Goal: Transaction & Acquisition: Purchase product/service

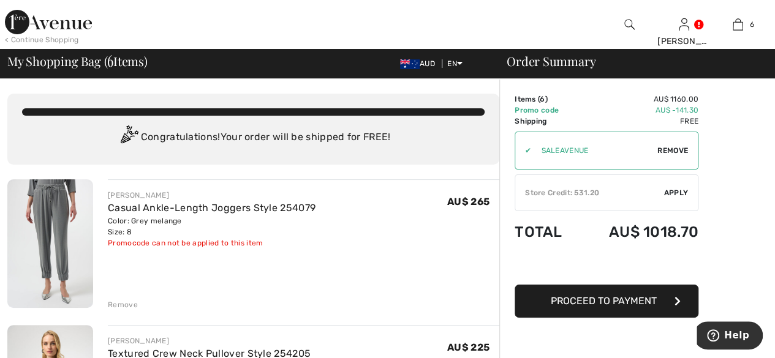
click at [650, 189] on div "Store Credit: 531.20" at bounding box center [589, 192] width 149 height 11
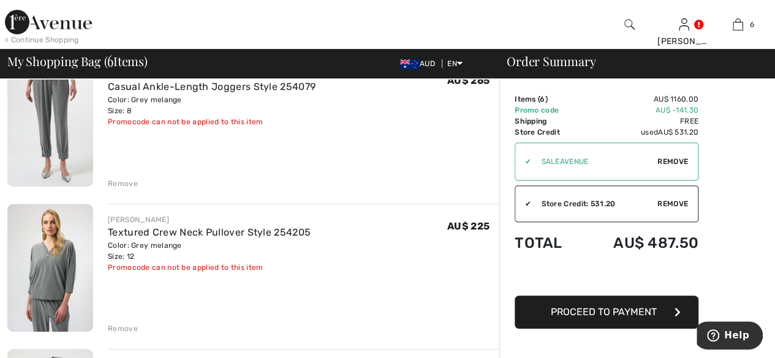
scroll to position [123, 0]
click at [118, 180] on div "Remove" at bounding box center [123, 182] width 30 height 11
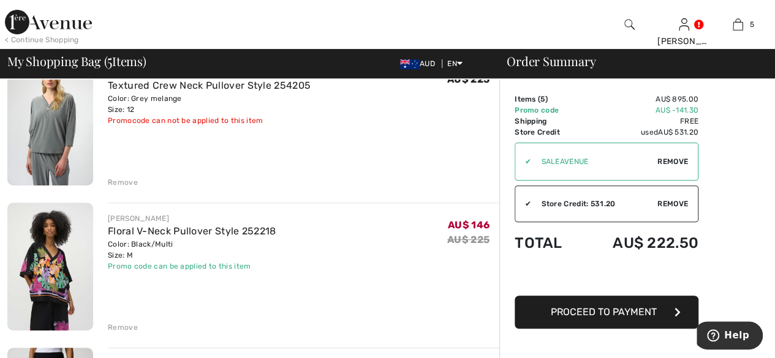
scroll to position [107, 0]
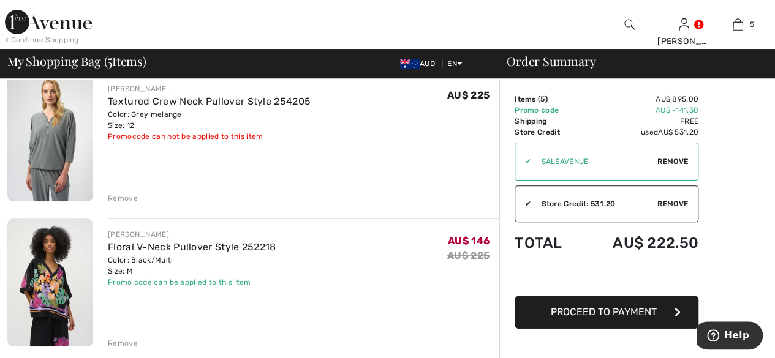
click at [117, 199] on div "Remove" at bounding box center [123, 198] width 30 height 11
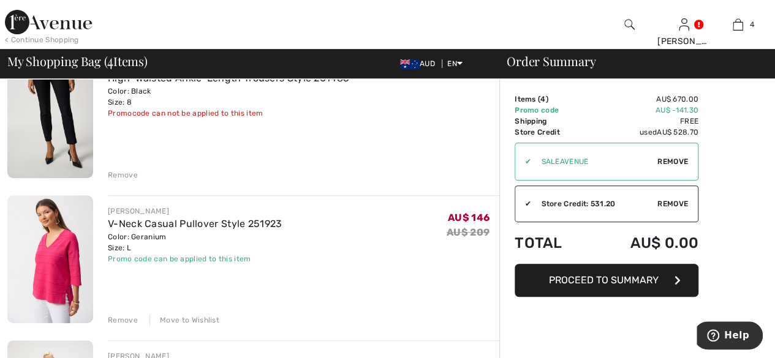
scroll to position [368, 0]
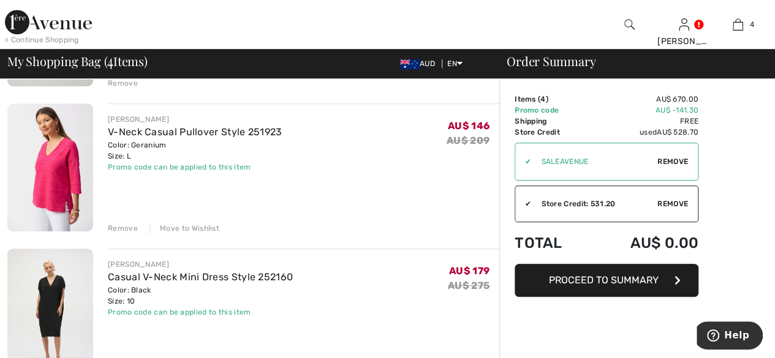
click at [129, 227] on div "Remove" at bounding box center [123, 228] width 30 height 11
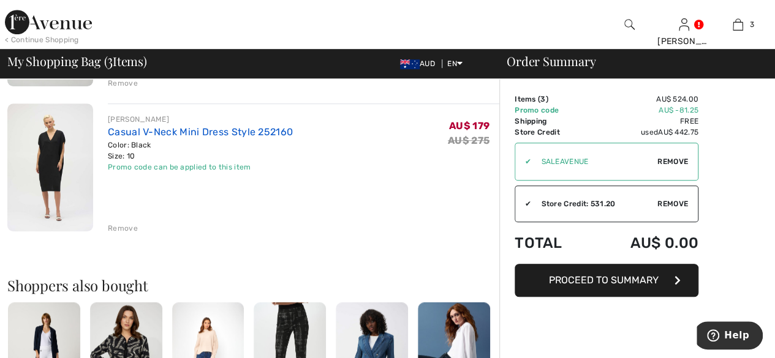
click at [171, 133] on link "Casual V-Neck Mini Dress Style 252160" at bounding box center [200, 132] width 185 height 12
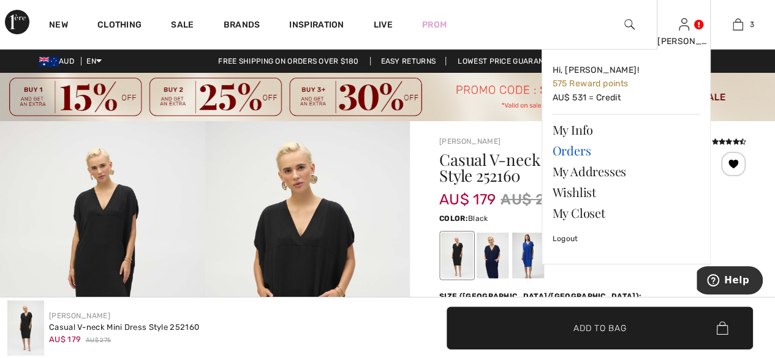
click at [578, 150] on link "Orders" at bounding box center [626, 150] width 148 height 21
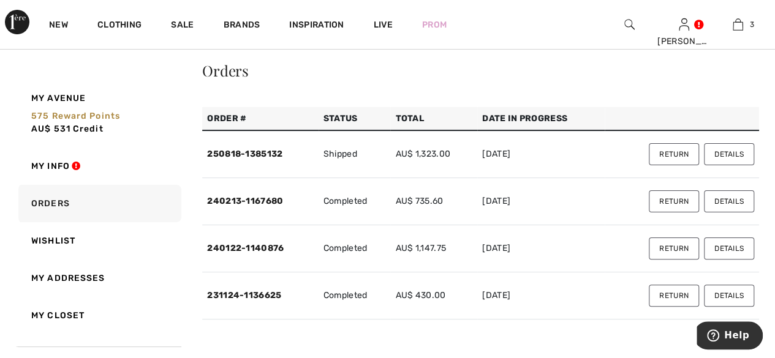
scroll to position [61, 0]
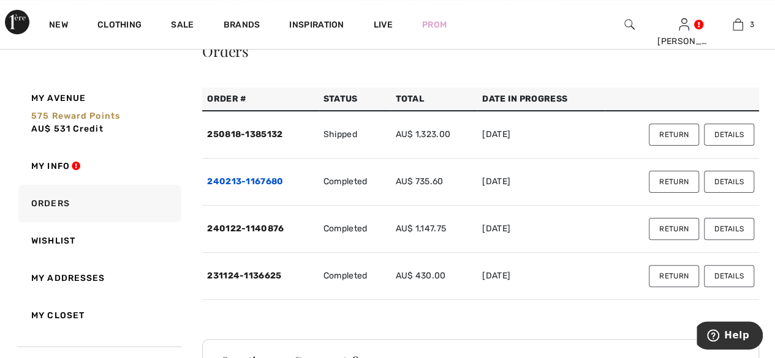
click at [246, 179] on link "240213-1167680" at bounding box center [245, 181] width 76 height 10
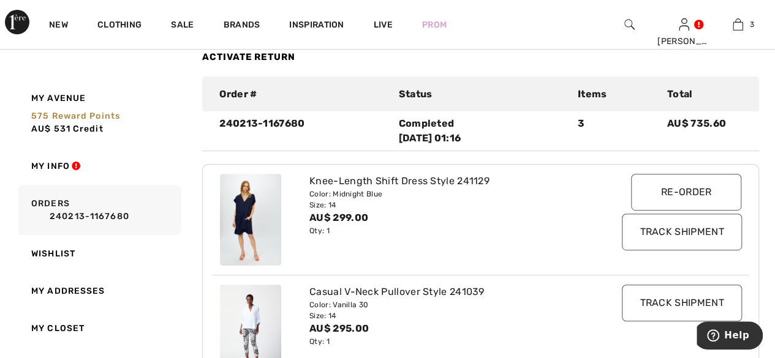
scroll to position [123, 0]
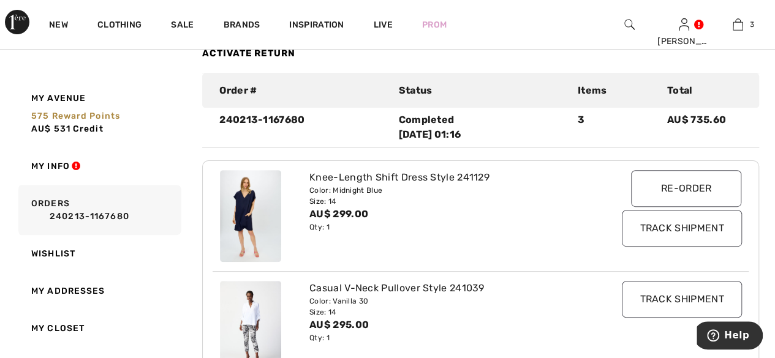
click at [251, 225] on img at bounding box center [250, 216] width 61 height 92
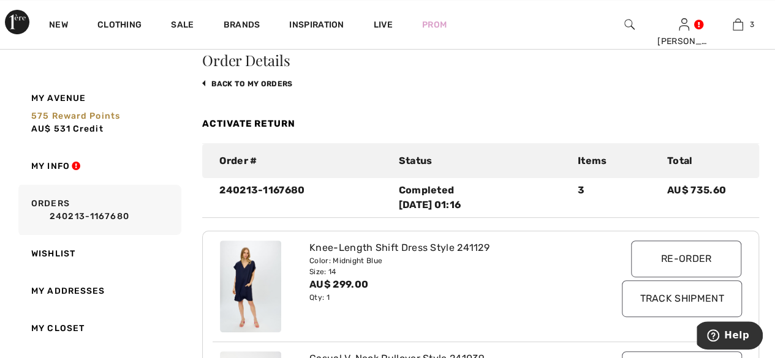
scroll to position [0, 0]
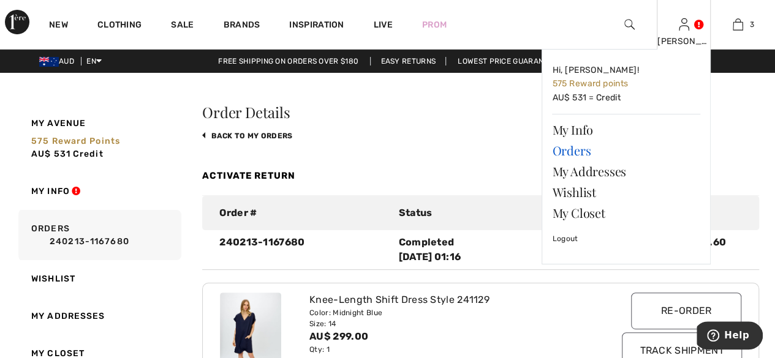
click at [571, 146] on link "Orders" at bounding box center [626, 150] width 148 height 21
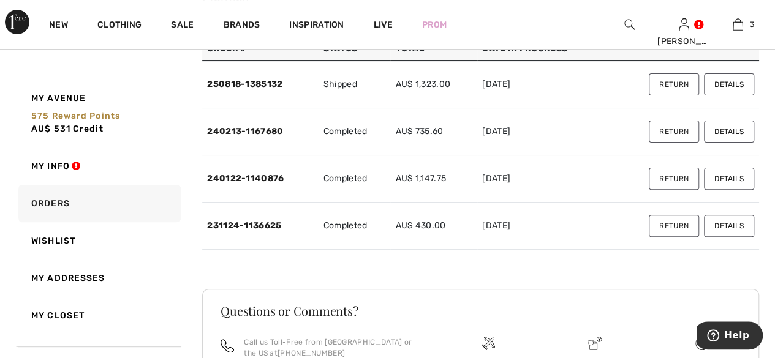
scroll to position [123, 0]
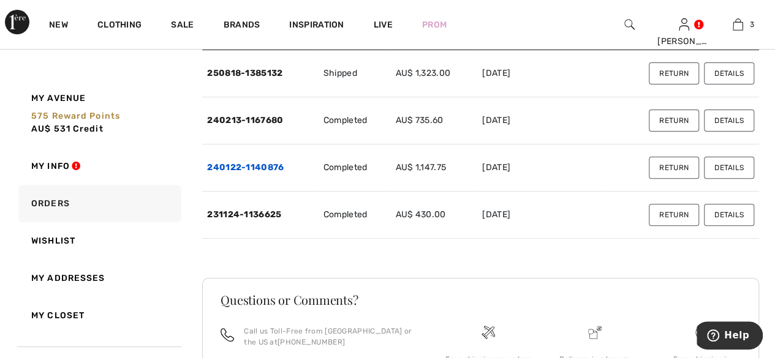
click at [249, 171] on link "240122-1140876" at bounding box center [245, 167] width 77 height 10
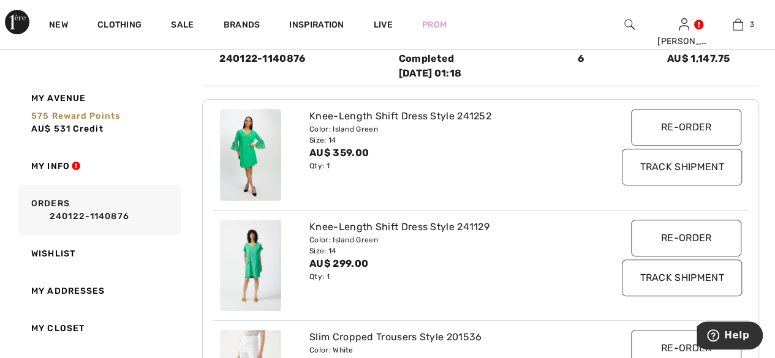
scroll to position [245, 0]
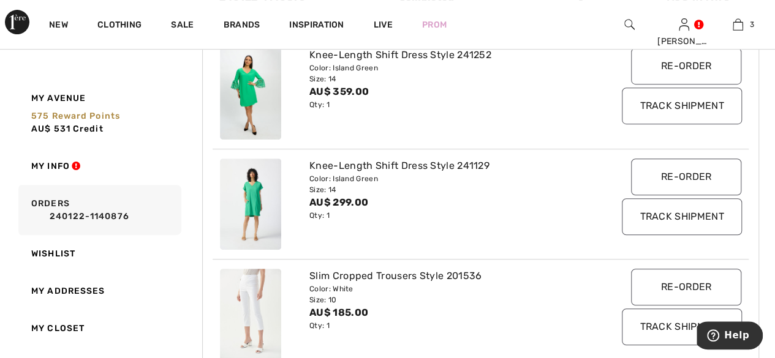
click at [693, 181] on input "Re-order" at bounding box center [686, 177] width 110 height 37
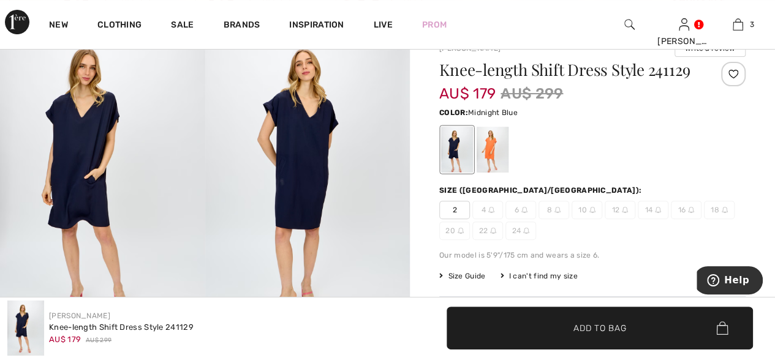
scroll to position [123, 0]
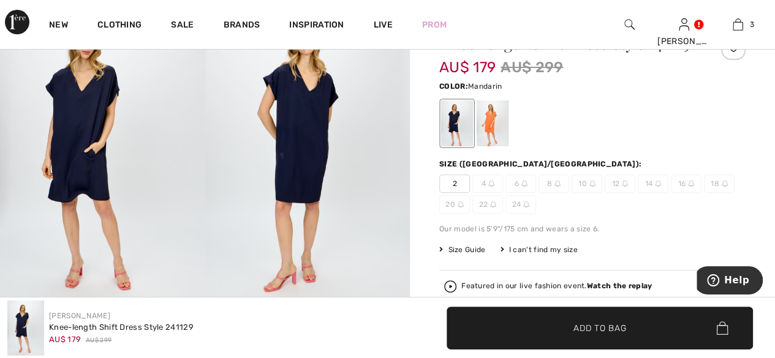
click at [505, 129] on div at bounding box center [493, 123] width 32 height 46
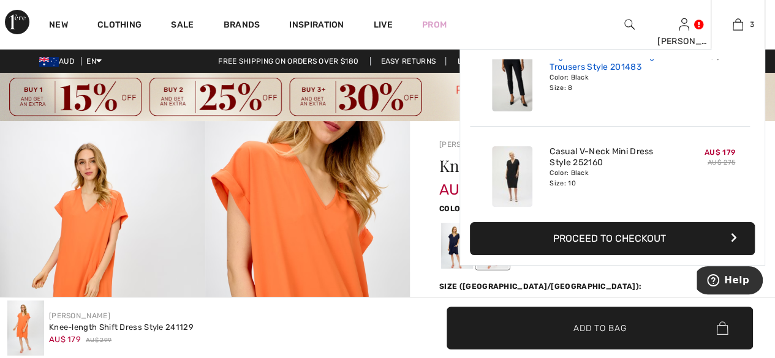
scroll to position [133, 0]
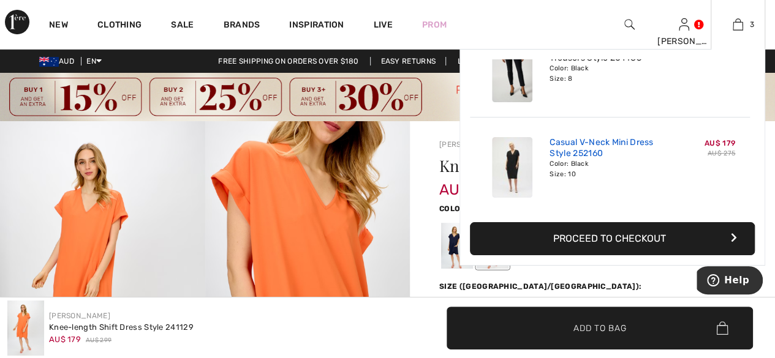
click at [574, 146] on link "Casual V-Neck Mini Dress Style 252160" at bounding box center [610, 148] width 121 height 22
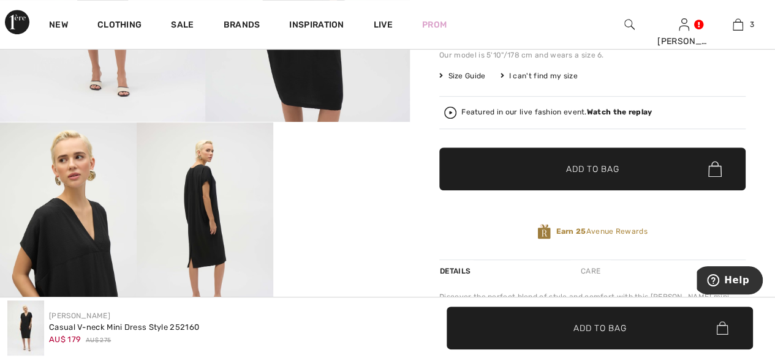
scroll to position [368, 0]
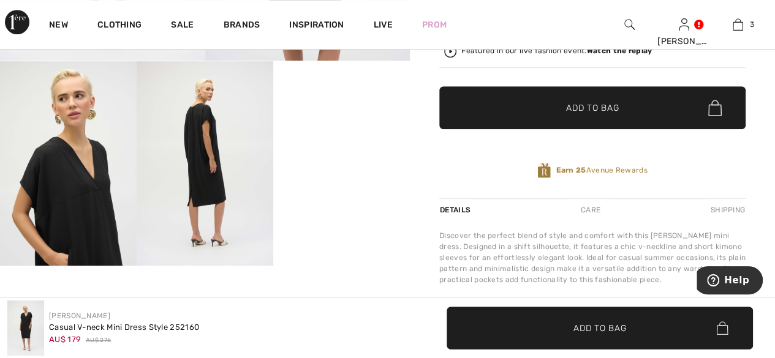
click at [339, 130] on video "Your browser does not support the video tag." at bounding box center [341, 95] width 137 height 69
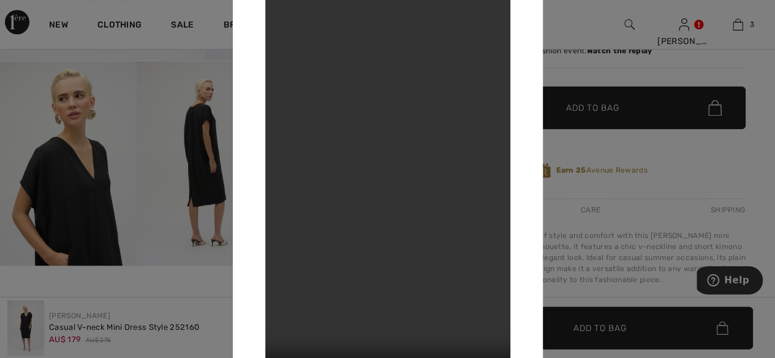
click at [667, 164] on div at bounding box center [387, 179] width 775 height 358
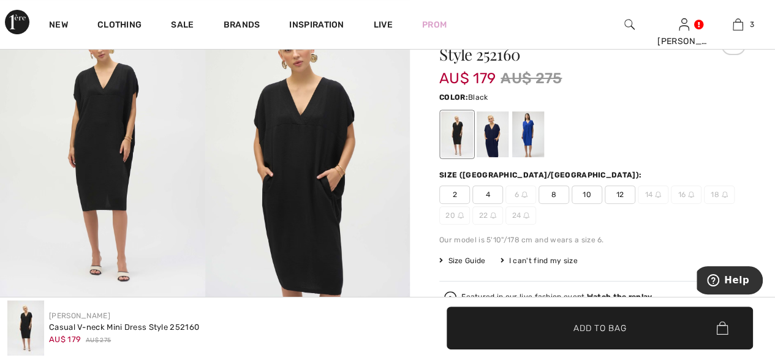
scroll to position [123, 0]
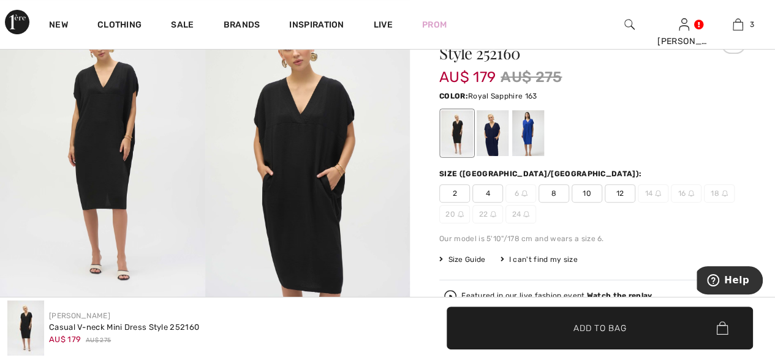
click at [529, 145] on div at bounding box center [528, 133] width 32 height 46
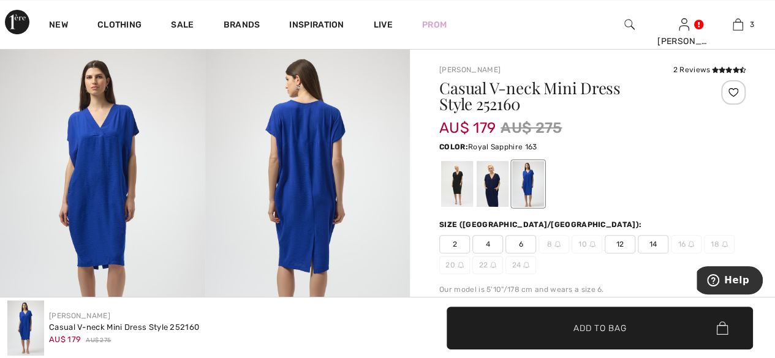
scroll to position [0, 0]
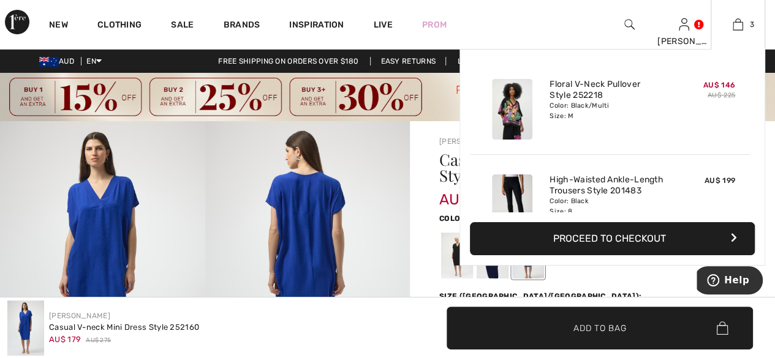
click at [566, 110] on div "Color: Black/Multi Size: M" at bounding box center [610, 111] width 121 height 20
click at [529, 112] on img at bounding box center [512, 109] width 40 height 61
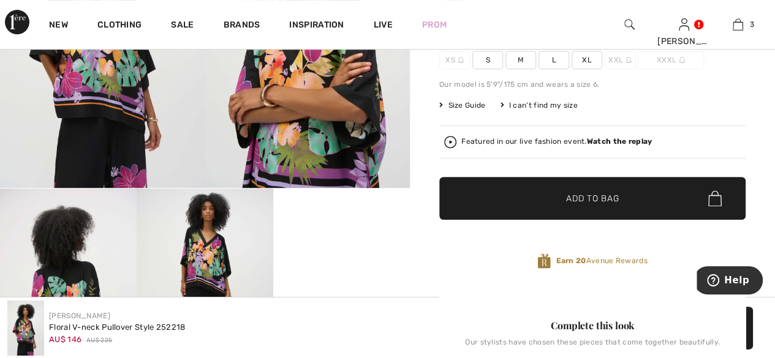
scroll to position [184, 0]
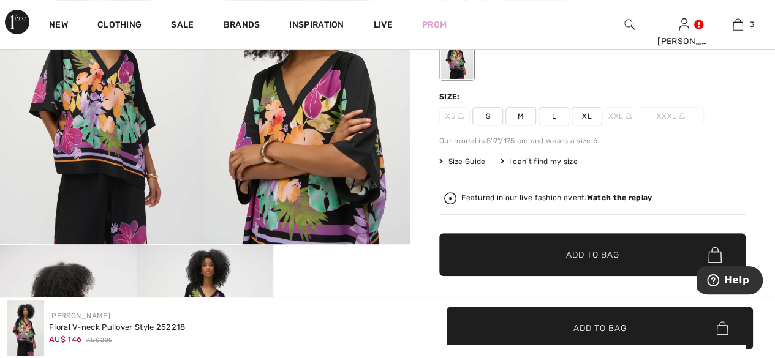
click at [491, 116] on span "S" at bounding box center [487, 116] width 31 height 18
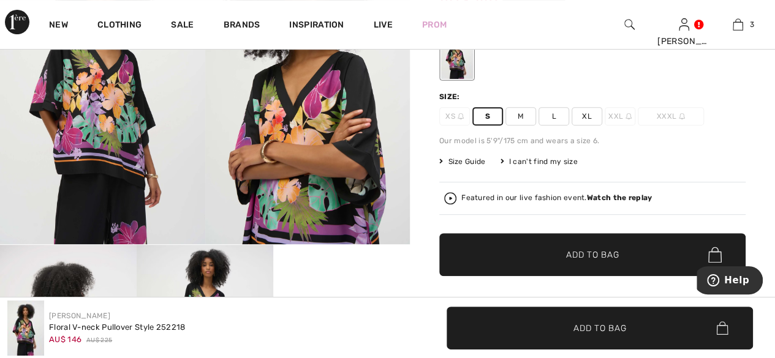
click at [583, 252] on span "Add to Bag" at bounding box center [592, 255] width 53 height 13
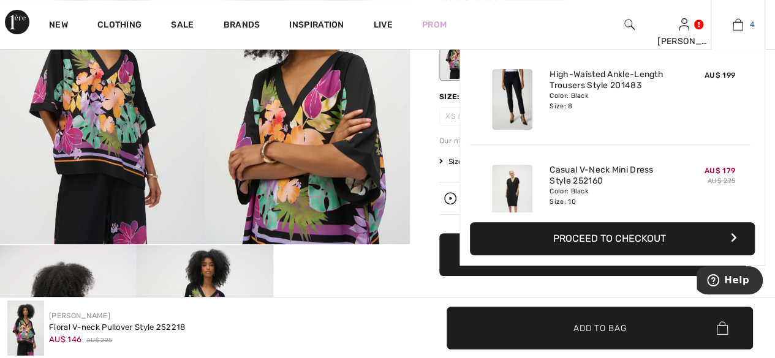
click at [735, 29] on img at bounding box center [738, 24] width 10 height 15
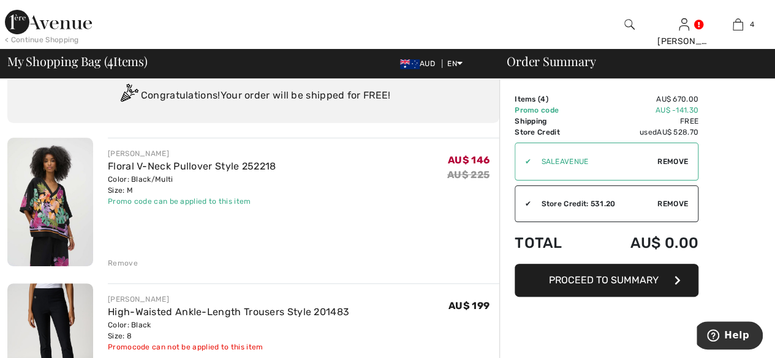
scroll to position [61, 0]
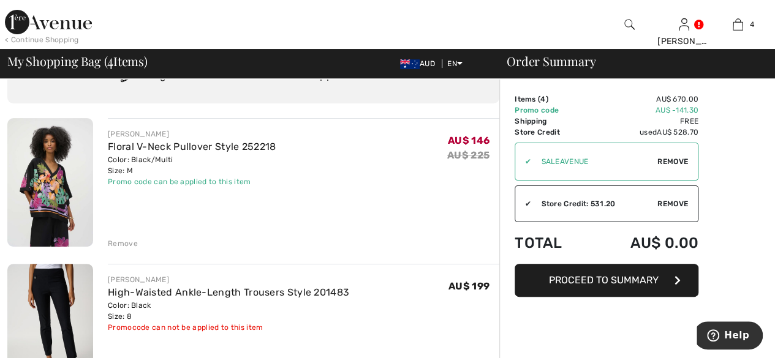
click at [126, 244] on div "Remove" at bounding box center [123, 243] width 30 height 11
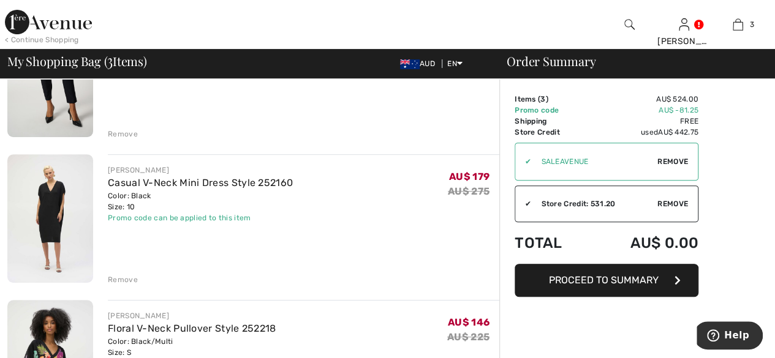
scroll to position [0, 0]
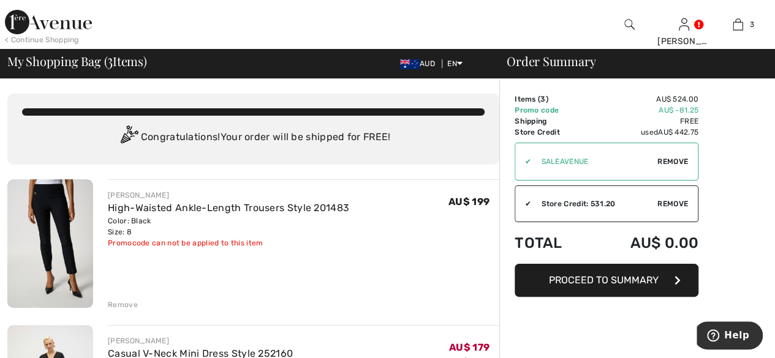
click at [57, 24] on img at bounding box center [48, 22] width 87 height 25
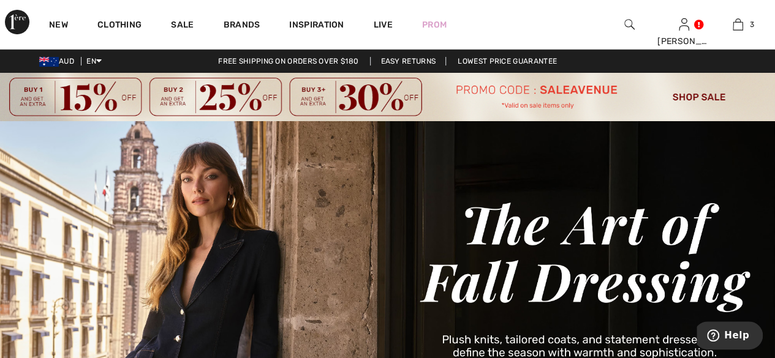
click at [702, 99] on img at bounding box center [387, 97] width 775 height 48
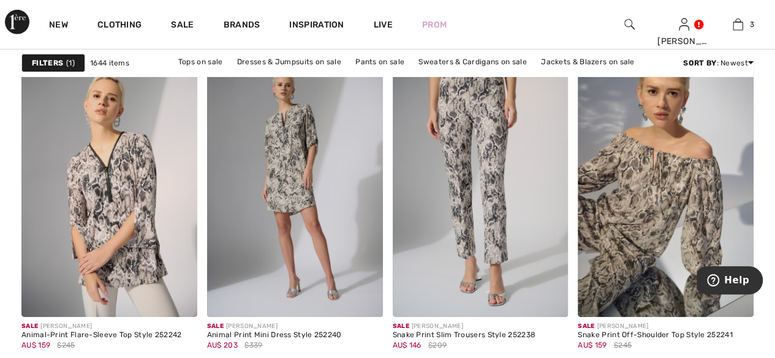
scroll to position [1960, 0]
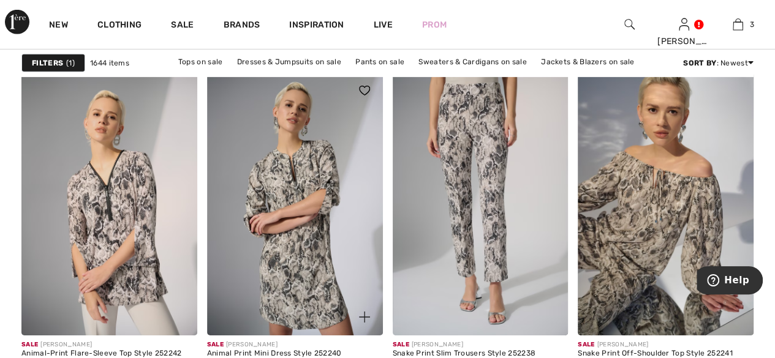
click at [300, 257] on img at bounding box center [295, 203] width 176 height 263
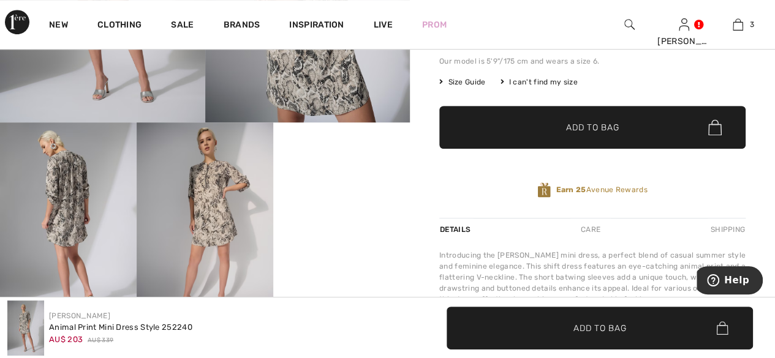
scroll to position [368, 0]
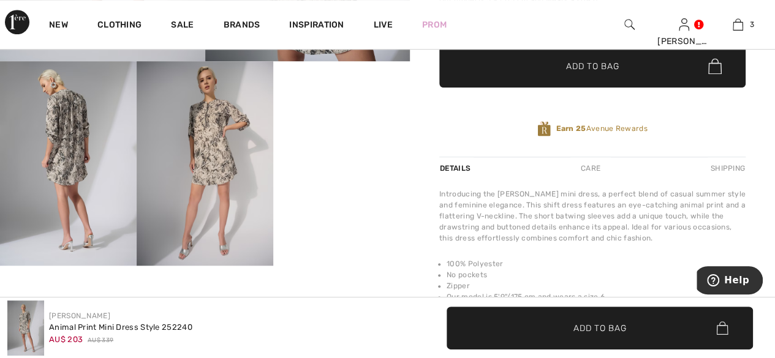
click at [229, 194] on img at bounding box center [205, 163] width 137 height 205
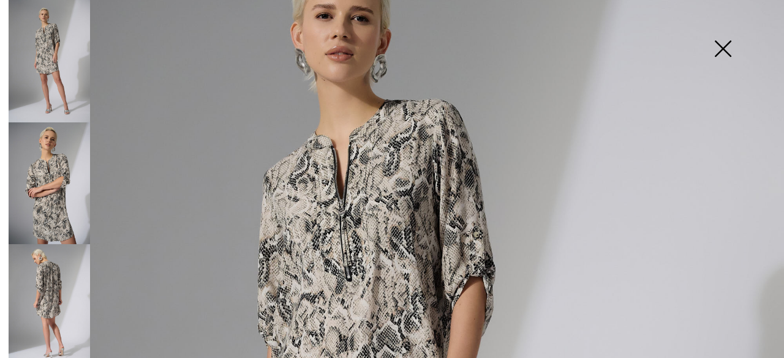
scroll to position [0, 0]
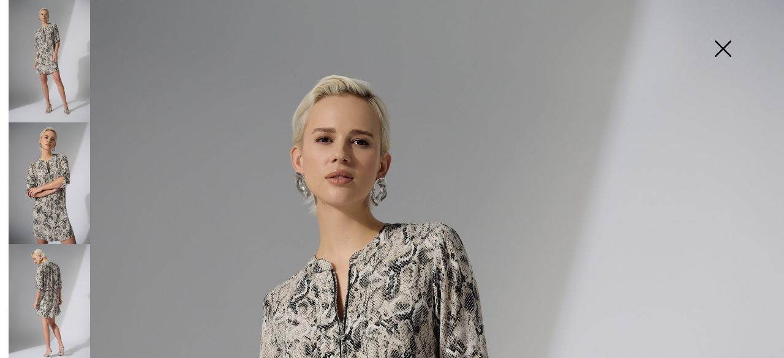
click at [726, 50] on img at bounding box center [722, 49] width 61 height 63
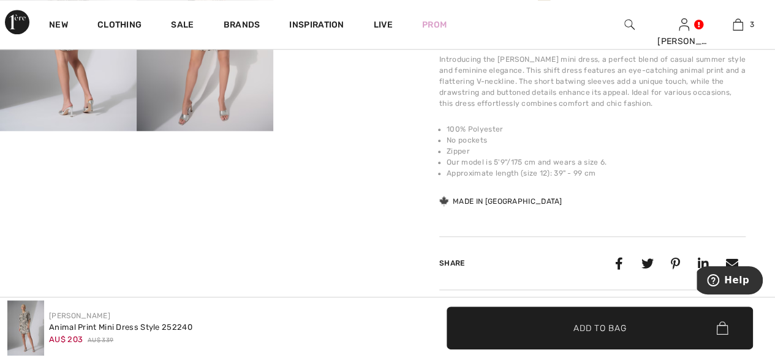
scroll to position [429, 0]
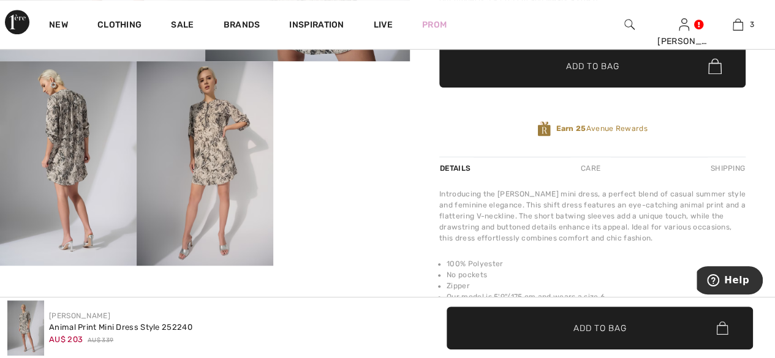
click at [225, 193] on img at bounding box center [205, 163] width 137 height 205
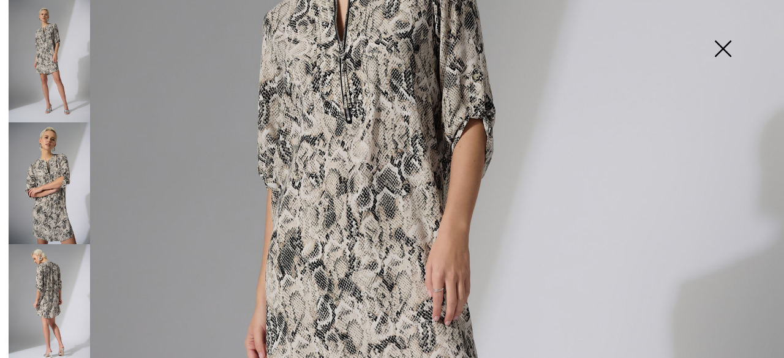
scroll to position [245, 0]
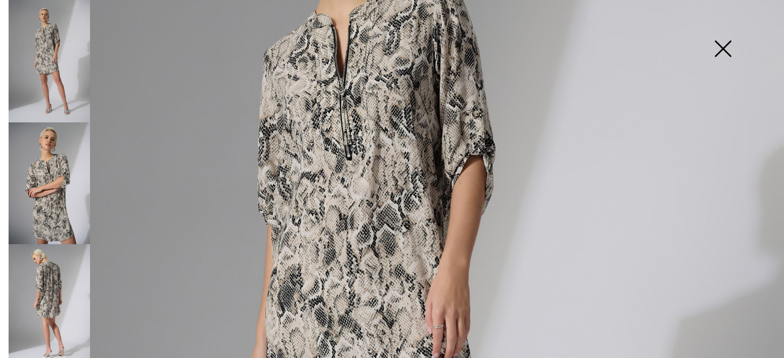
click at [59, 204] on img at bounding box center [49, 184] width 81 height 123
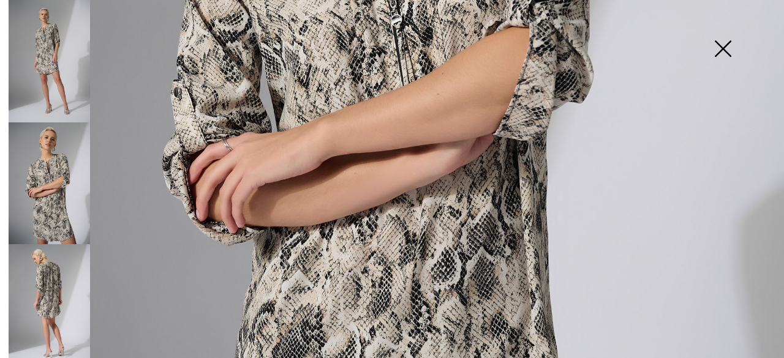
scroll to position [375, 0]
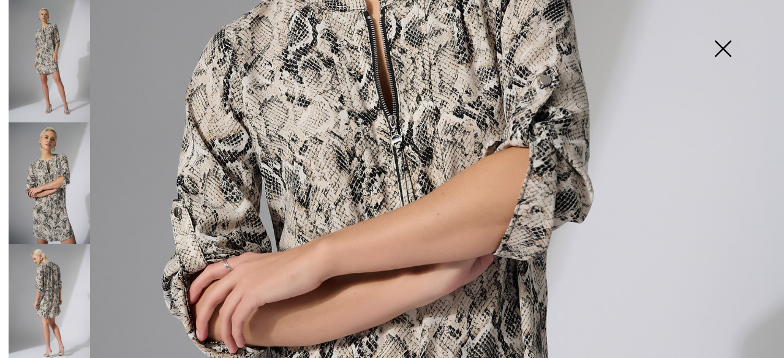
click at [59, 58] on img at bounding box center [49, 61] width 81 height 123
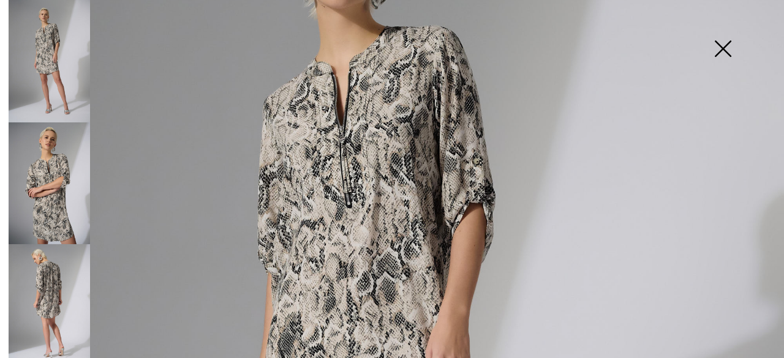
scroll to position [130, 0]
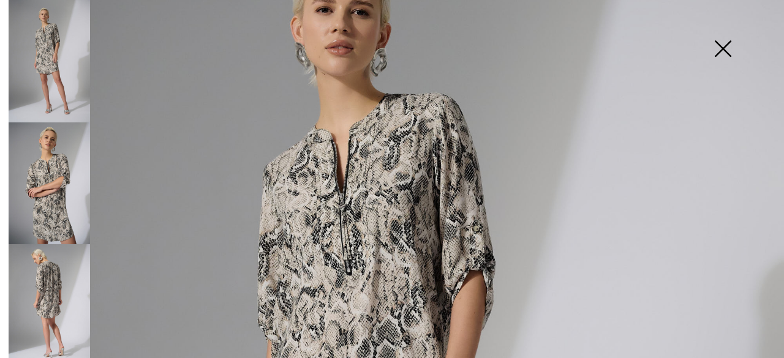
click at [733, 50] on img at bounding box center [722, 49] width 61 height 63
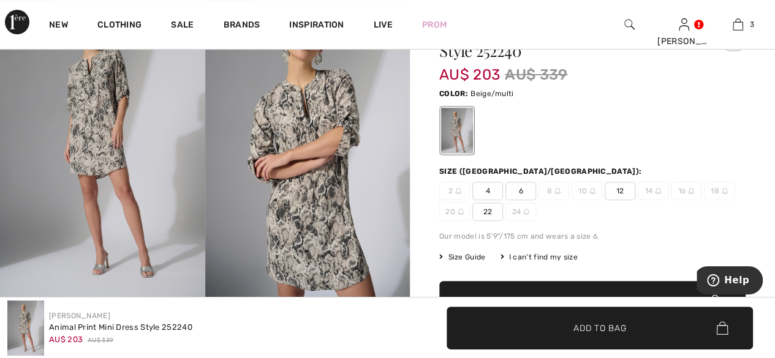
scroll to position [123, 0]
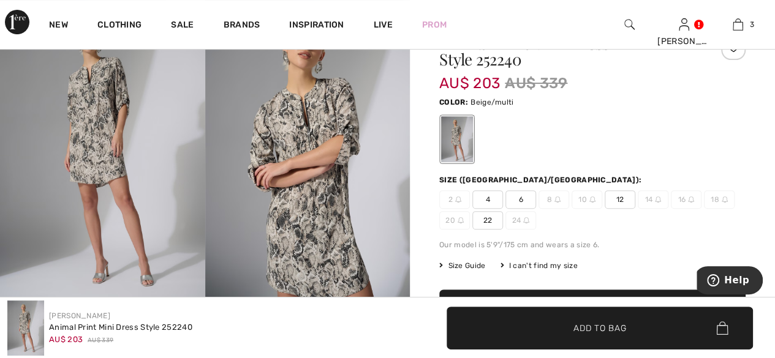
click at [626, 203] on span "12" at bounding box center [620, 200] width 31 height 18
click at [591, 320] on span "✔ Added to Bag Add to Bag" at bounding box center [600, 328] width 306 height 43
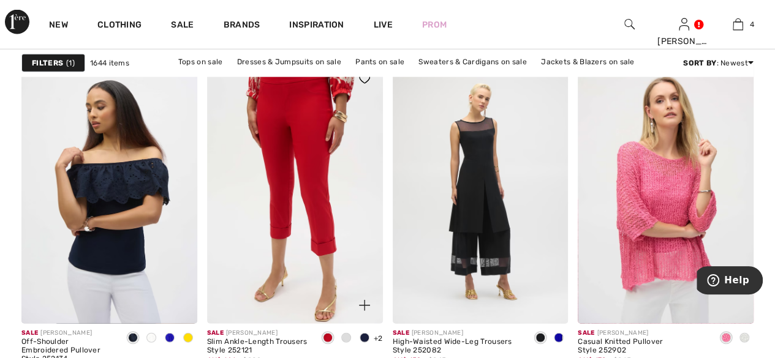
scroll to position [3798, 0]
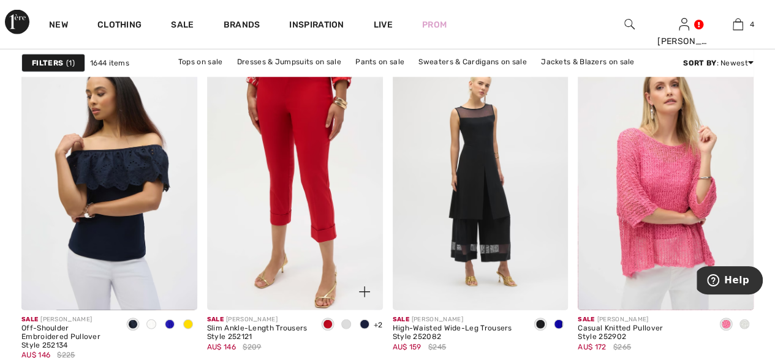
click at [296, 175] on img at bounding box center [295, 178] width 176 height 263
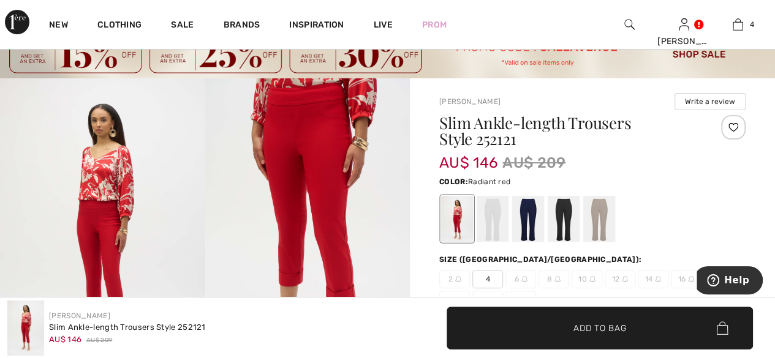
scroll to position [61, 0]
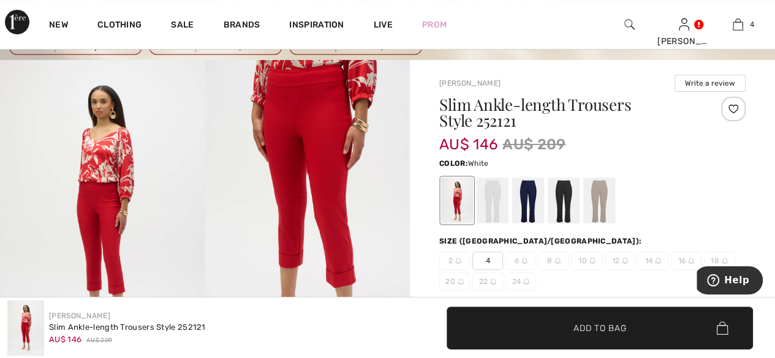
click at [490, 197] on div at bounding box center [493, 201] width 32 height 46
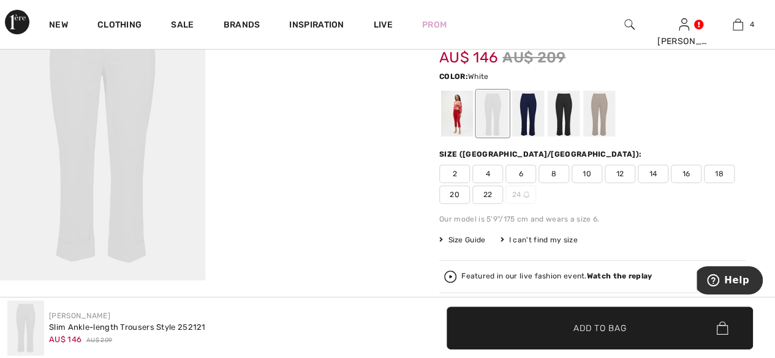
scroll to position [123, 0]
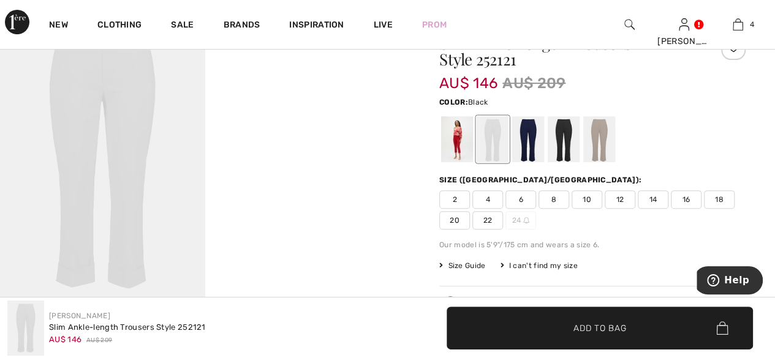
click at [556, 140] on div at bounding box center [564, 139] width 32 height 46
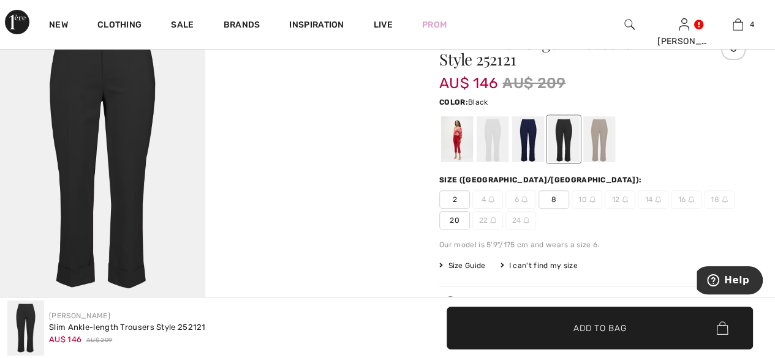
click at [558, 202] on span "8" at bounding box center [554, 200] width 31 height 18
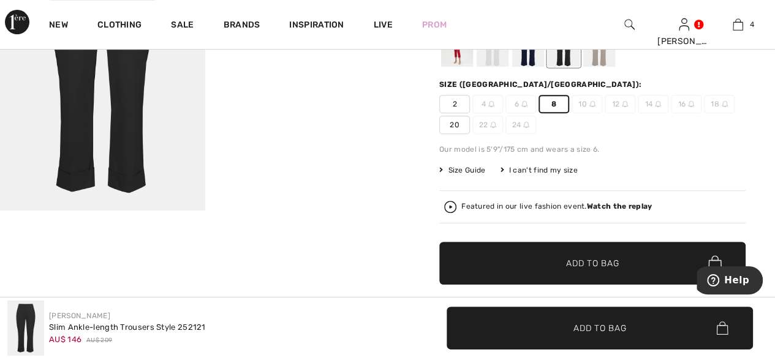
scroll to position [245, 0]
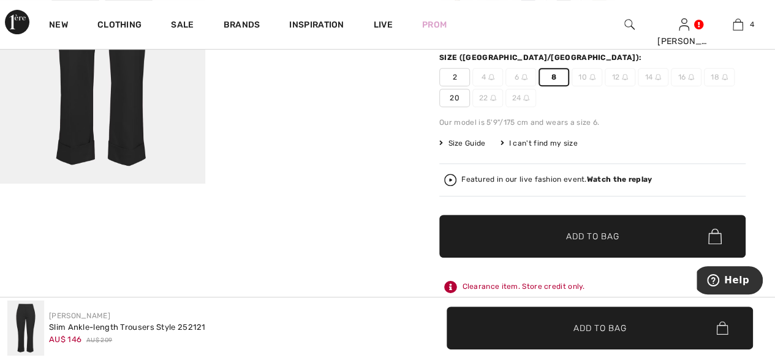
click at [611, 236] on span "Add to Bag" at bounding box center [592, 236] width 53 height 13
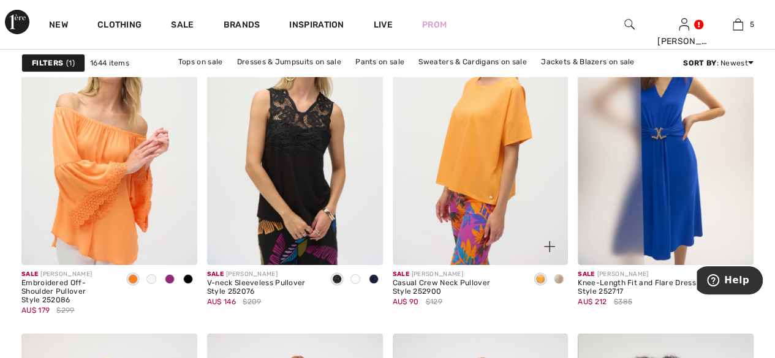
scroll to position [4350, 0]
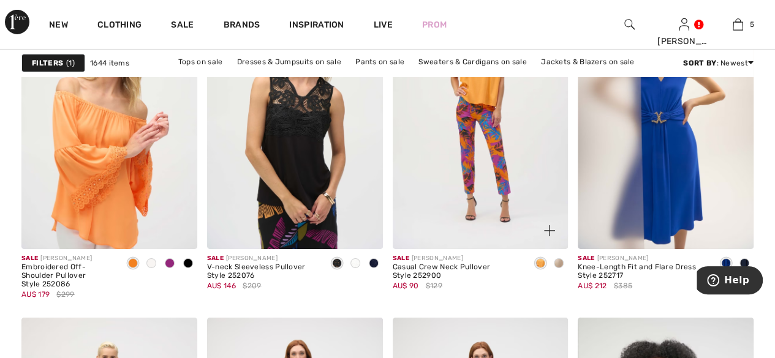
click at [561, 262] on span at bounding box center [559, 264] width 10 height 10
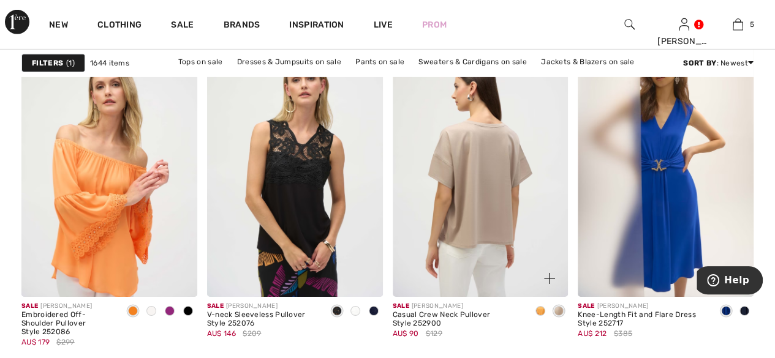
scroll to position [4289, 0]
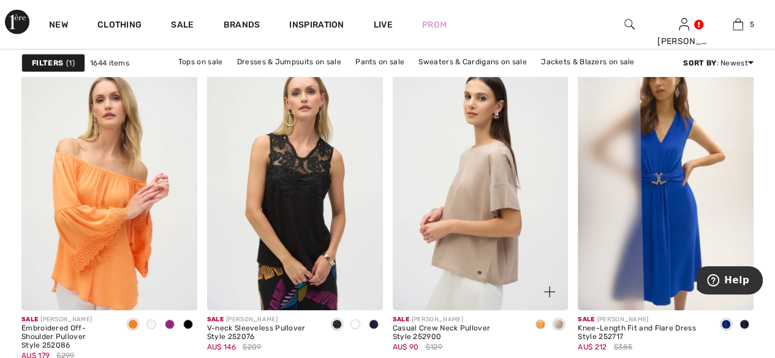
click at [539, 320] on span at bounding box center [540, 325] width 10 height 10
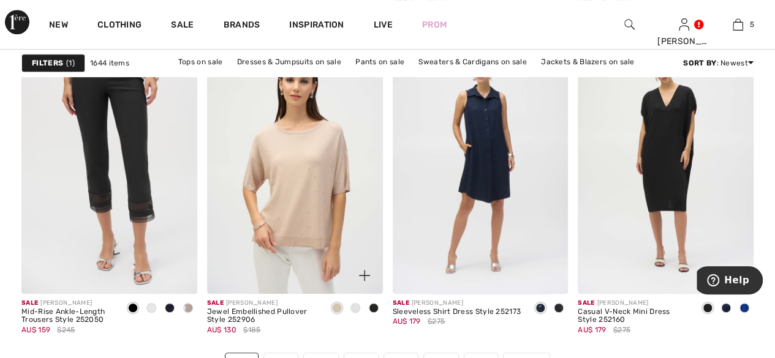
scroll to position [4962, 0]
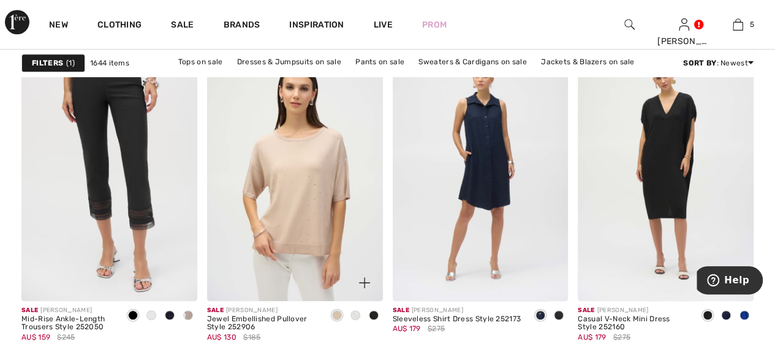
click at [360, 316] on div at bounding box center [355, 316] width 18 height 20
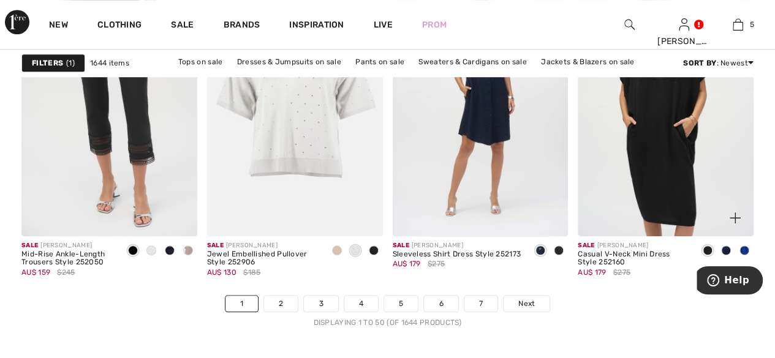
scroll to position [5146, 0]
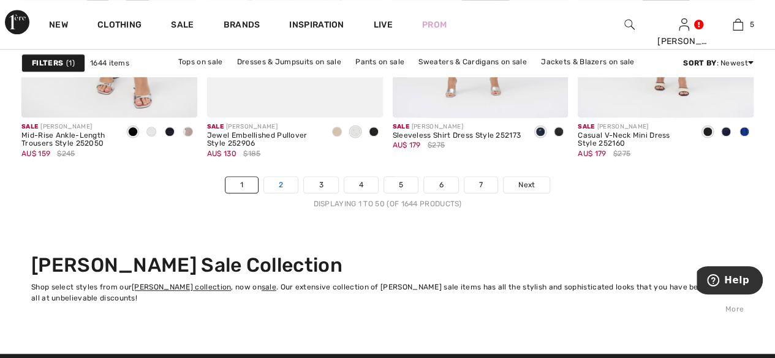
click at [292, 188] on link "2" at bounding box center [281, 185] width 34 height 16
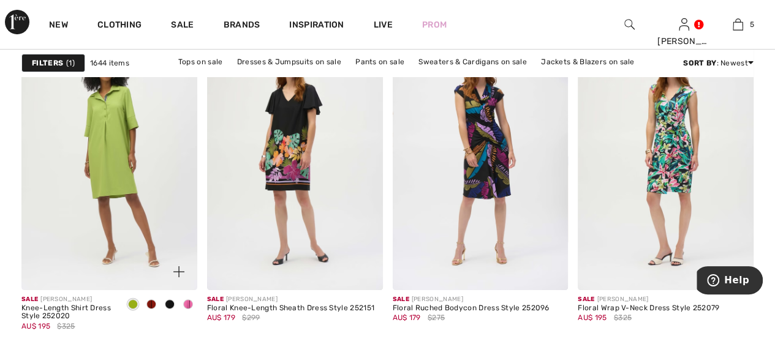
scroll to position [4656, 0]
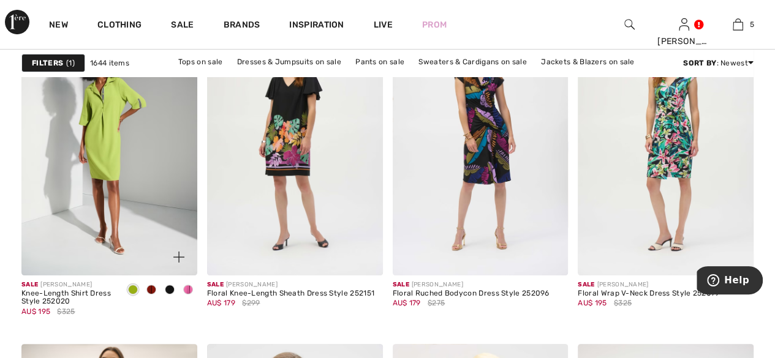
click at [191, 285] on span at bounding box center [188, 290] width 10 height 10
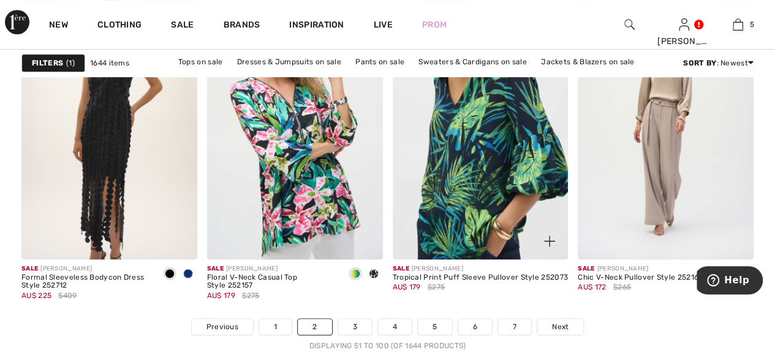
scroll to position [5146, 0]
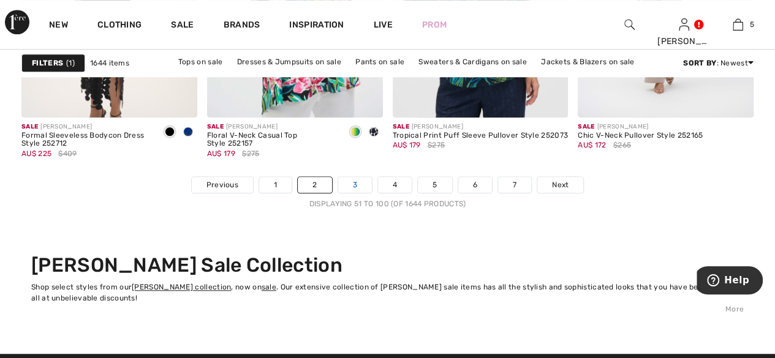
click at [353, 181] on link "3" at bounding box center [355, 185] width 34 height 16
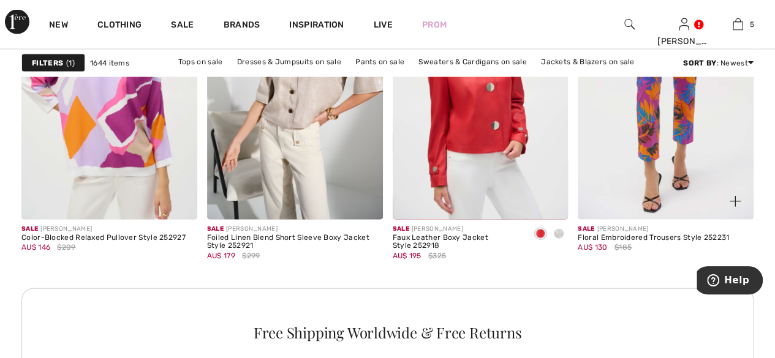
scroll to position [1164, 0]
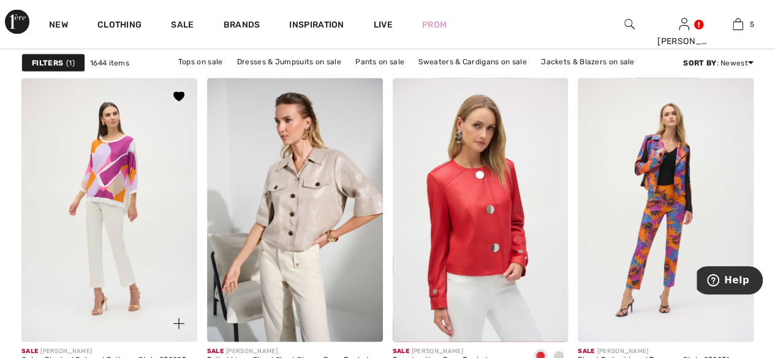
click at [135, 272] on img at bounding box center [109, 209] width 176 height 263
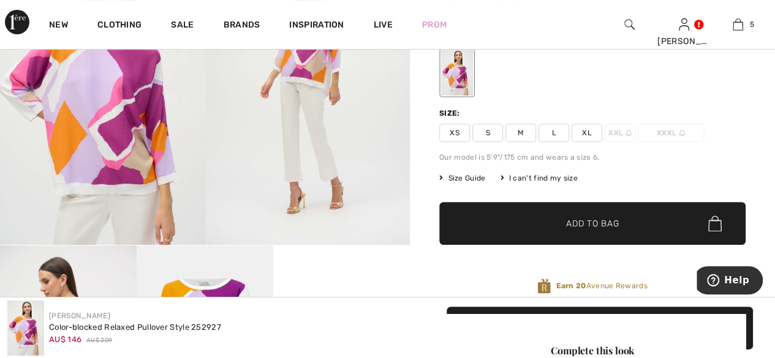
scroll to position [123, 0]
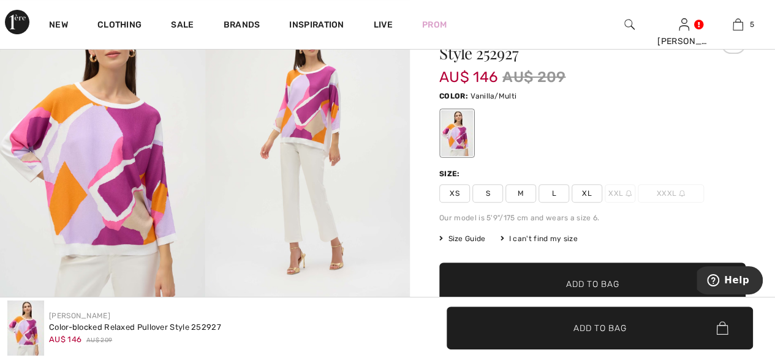
click at [464, 240] on span "Size Guide" at bounding box center [462, 238] width 46 height 11
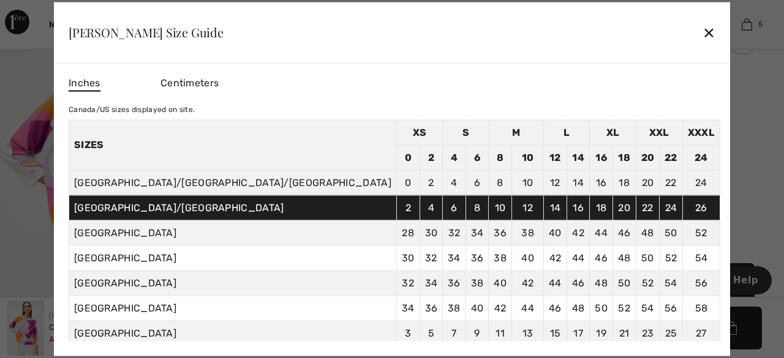
click at [703, 30] on div "✕" at bounding box center [709, 33] width 13 height 26
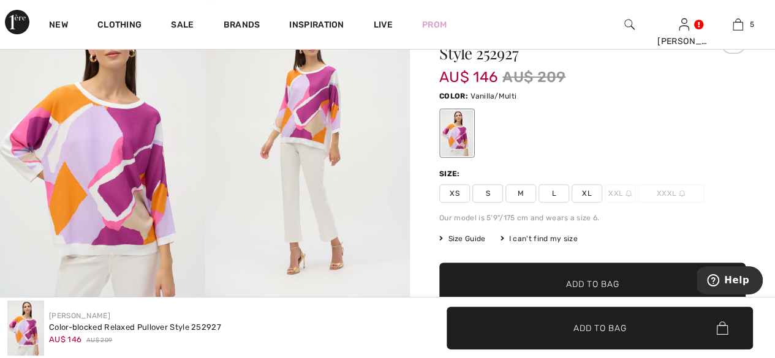
click at [556, 192] on span "L" at bounding box center [554, 193] width 31 height 18
click at [561, 281] on span "✔ Added to Bag" at bounding box center [574, 284] width 75 height 13
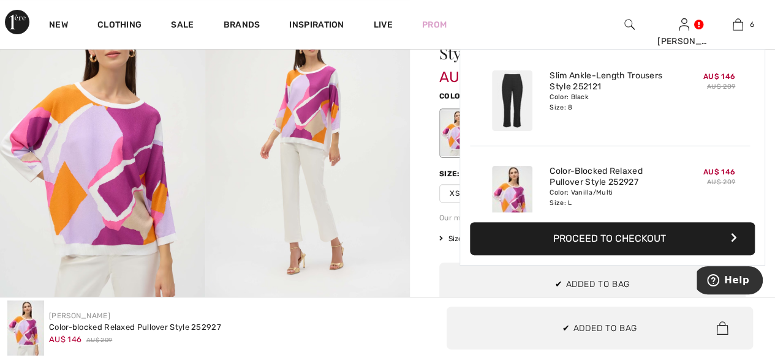
scroll to position [419, 0]
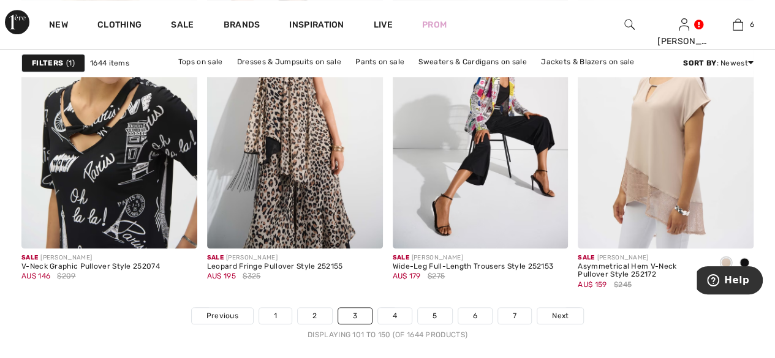
scroll to position [5207, 0]
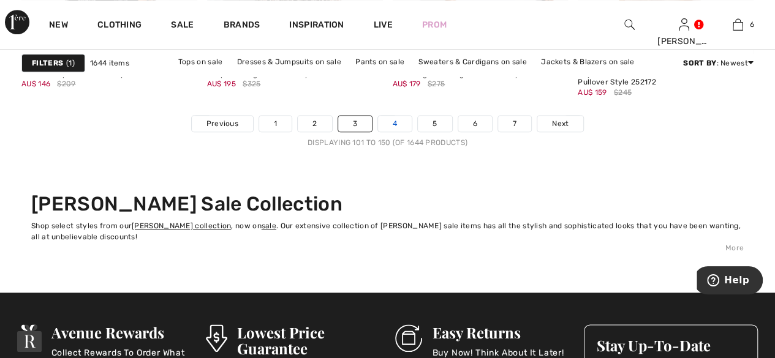
click at [399, 119] on link "4" at bounding box center [395, 124] width 34 height 16
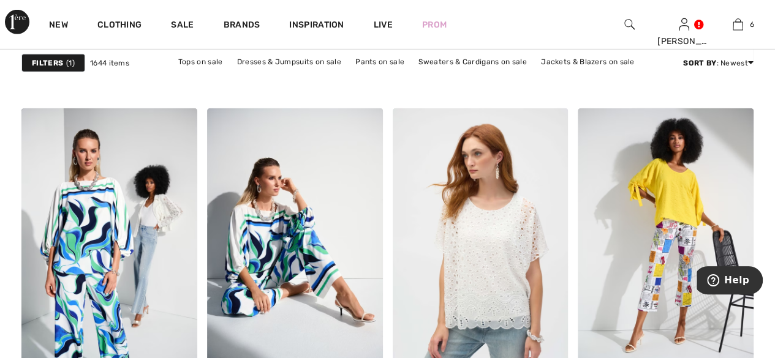
scroll to position [4289, 0]
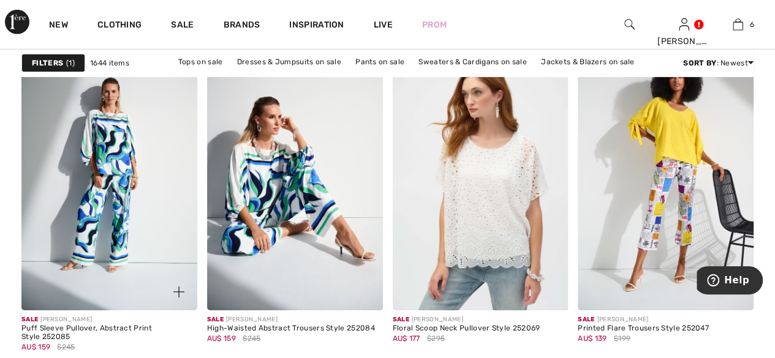
click at [80, 262] on img at bounding box center [109, 178] width 176 height 263
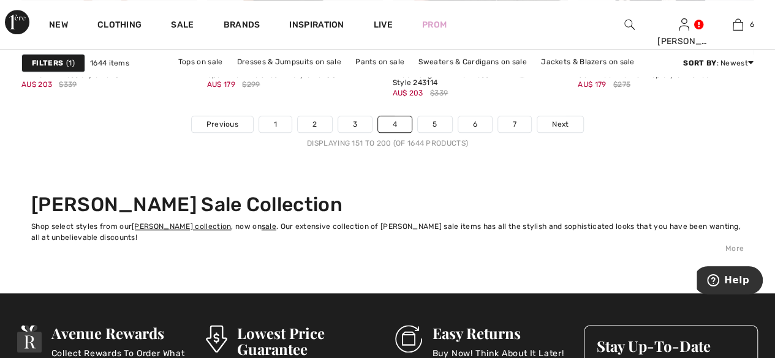
scroll to position [5207, 0]
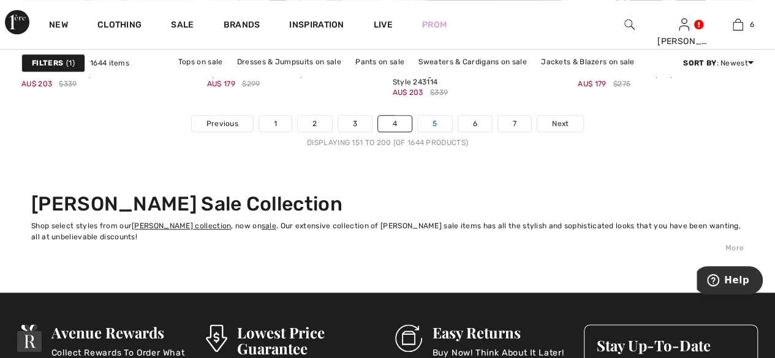
click at [437, 123] on link "5" at bounding box center [435, 124] width 34 height 16
click at [429, 123] on link "5" at bounding box center [435, 124] width 34 height 16
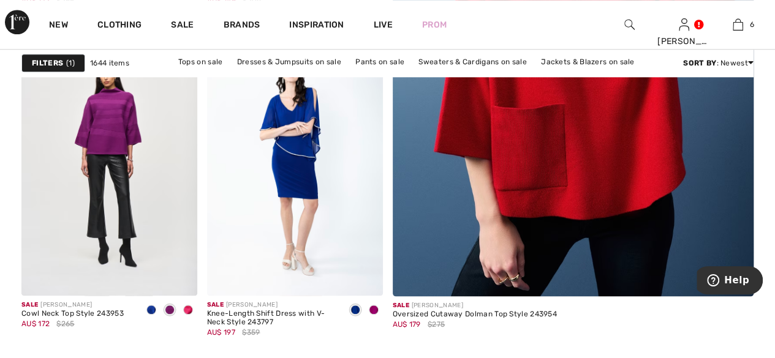
scroll to position [551, 0]
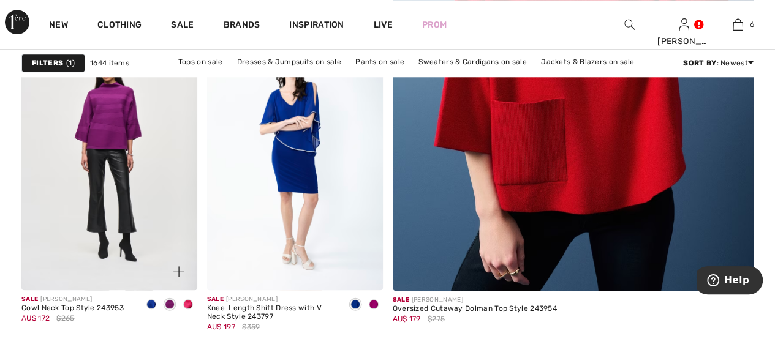
click at [189, 301] on span at bounding box center [188, 305] width 10 height 10
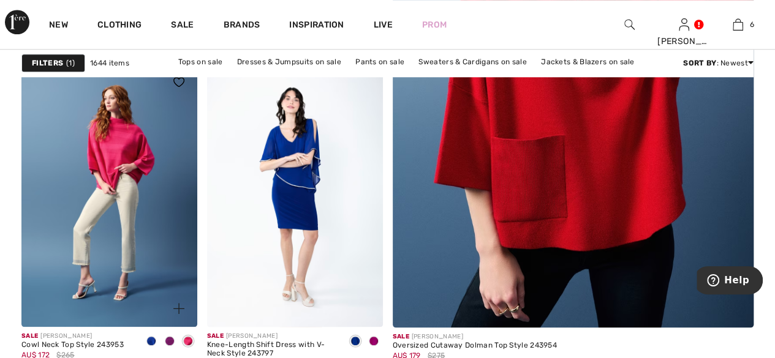
scroll to position [490, 0]
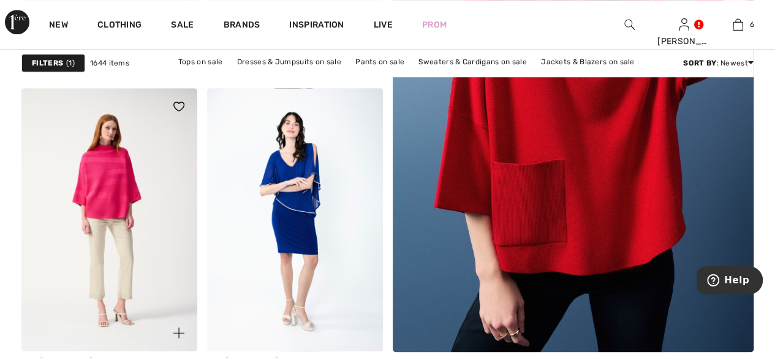
click at [104, 280] on img at bounding box center [109, 219] width 176 height 263
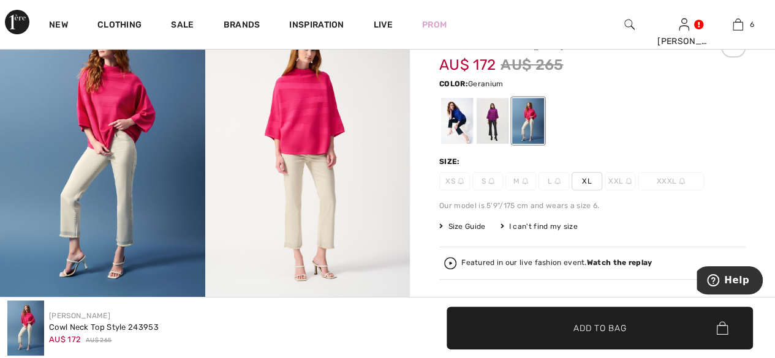
scroll to position [123, 0]
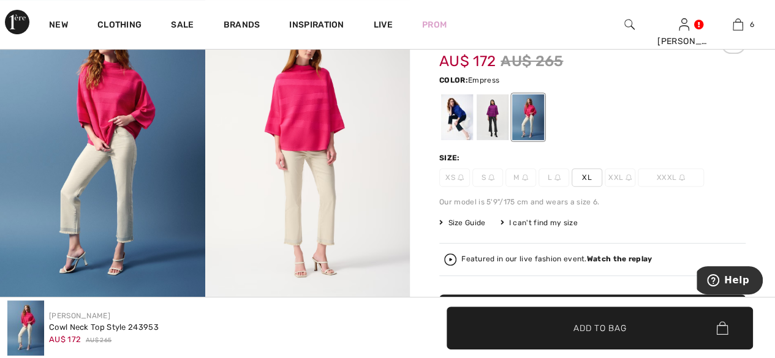
click at [496, 110] on div at bounding box center [493, 117] width 32 height 46
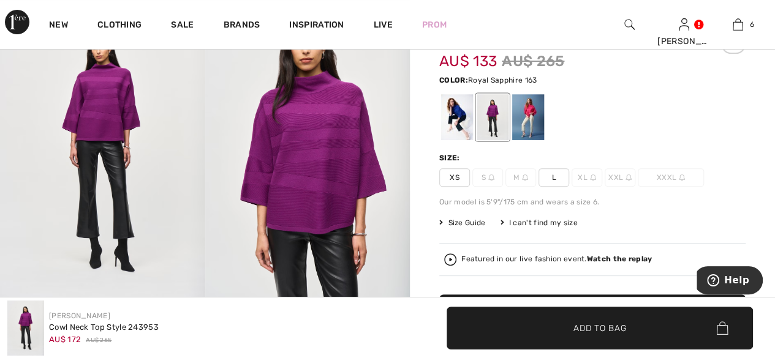
click at [456, 113] on div at bounding box center [457, 117] width 32 height 46
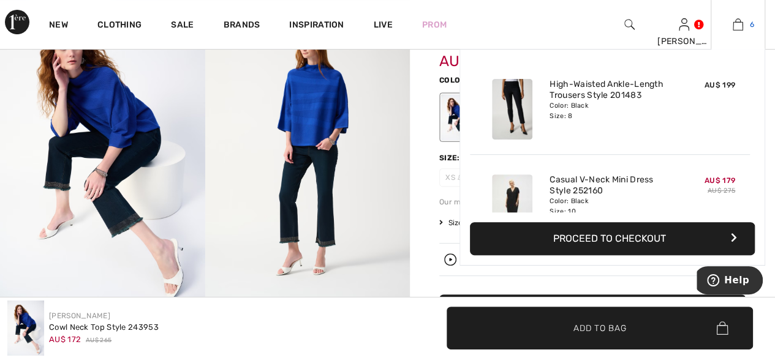
click at [747, 21] on link "6" at bounding box center [737, 24] width 53 height 15
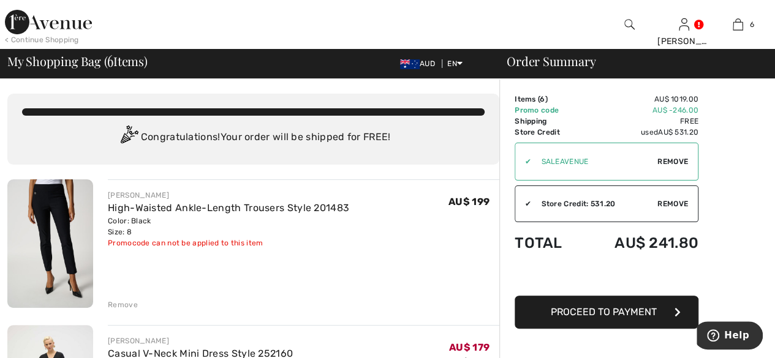
click at [118, 301] on div "Remove" at bounding box center [123, 305] width 30 height 11
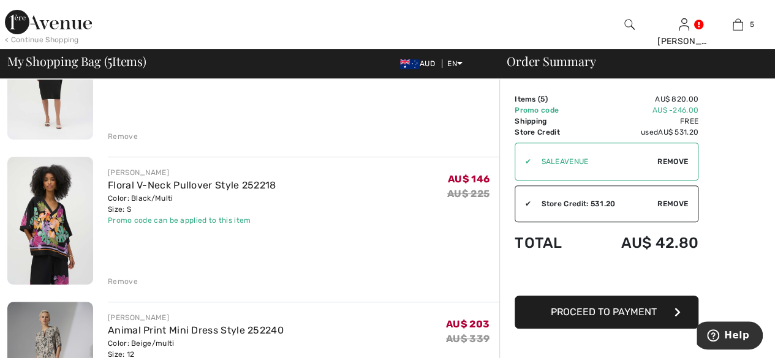
scroll to position [245, 0]
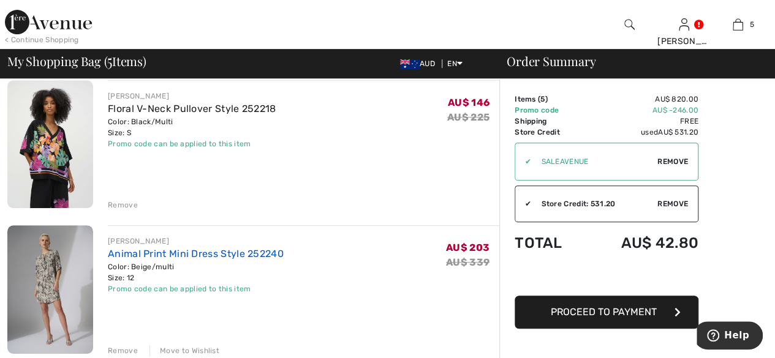
click at [264, 255] on link "Animal Print Mini Dress Style 252240" at bounding box center [196, 254] width 176 height 12
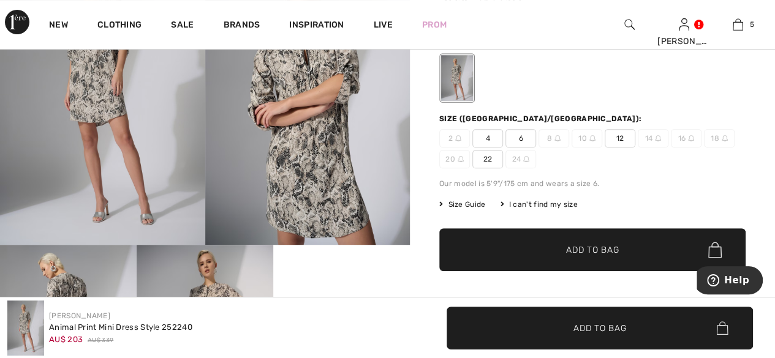
scroll to position [306, 0]
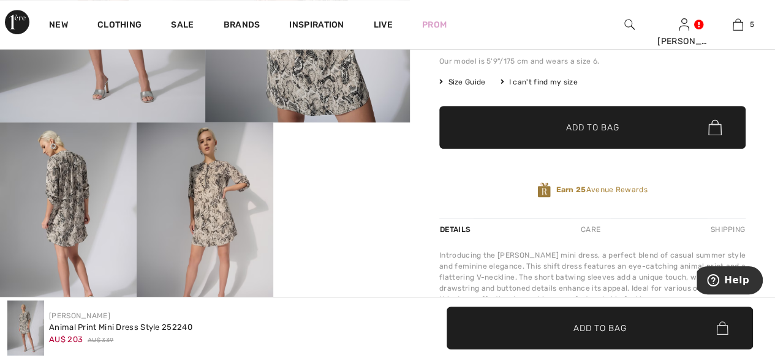
click at [49, 226] on img at bounding box center [68, 225] width 137 height 205
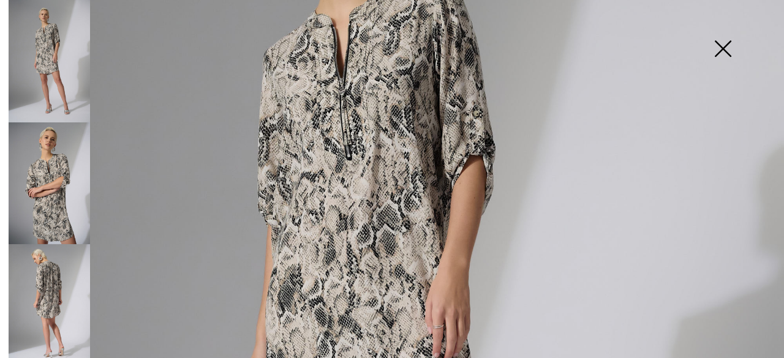
scroll to position [184, 0]
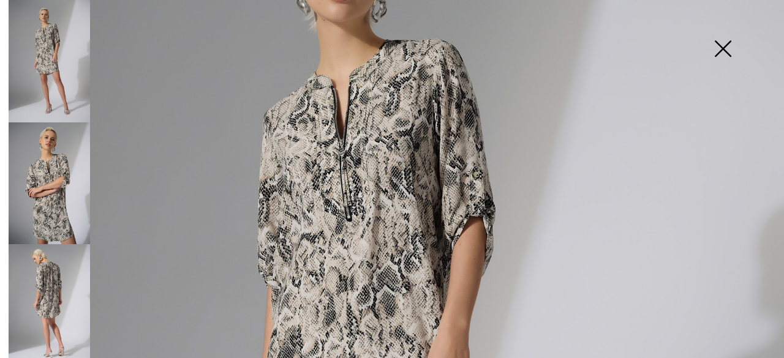
click at [58, 303] on img at bounding box center [49, 305] width 81 height 123
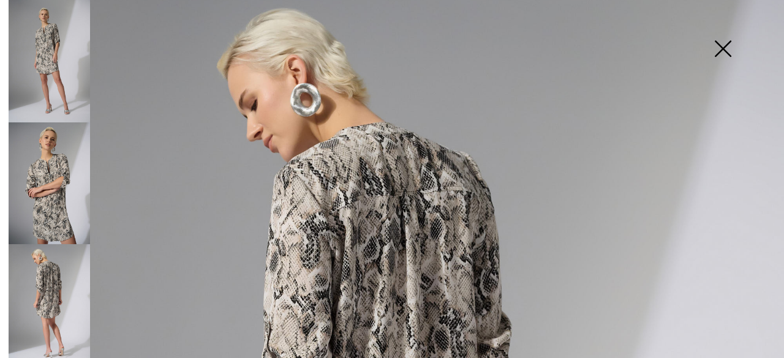
scroll to position [0, 0]
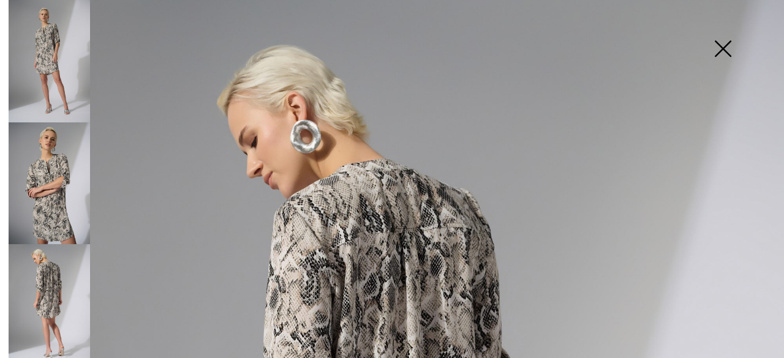
click at [61, 200] on img at bounding box center [49, 184] width 81 height 123
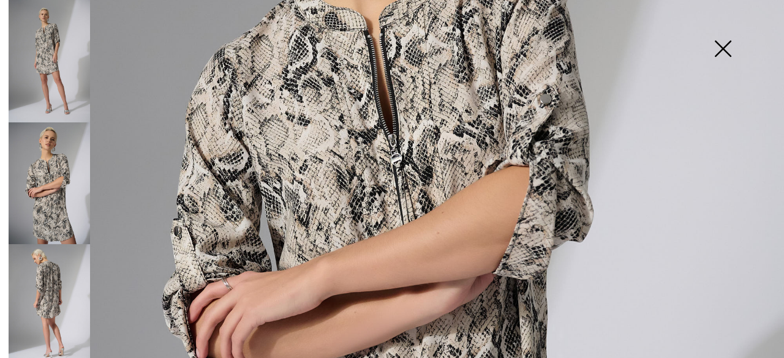
scroll to position [368, 0]
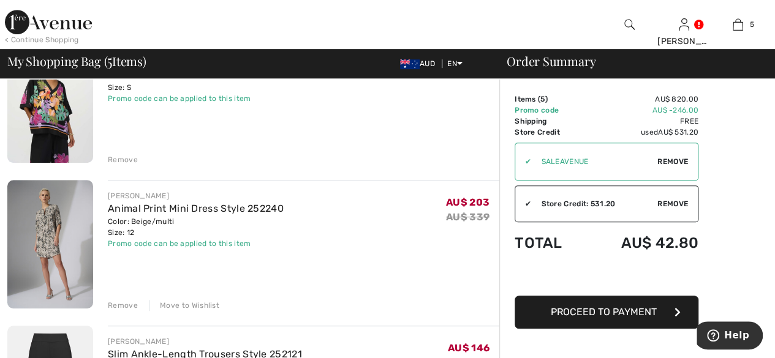
scroll to position [306, 0]
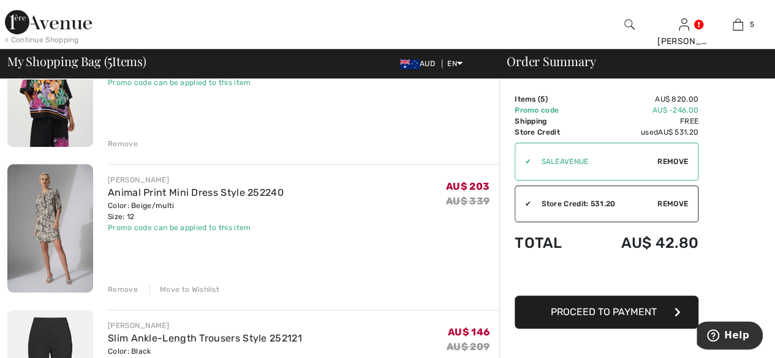
click at [79, 215] on img at bounding box center [50, 228] width 86 height 129
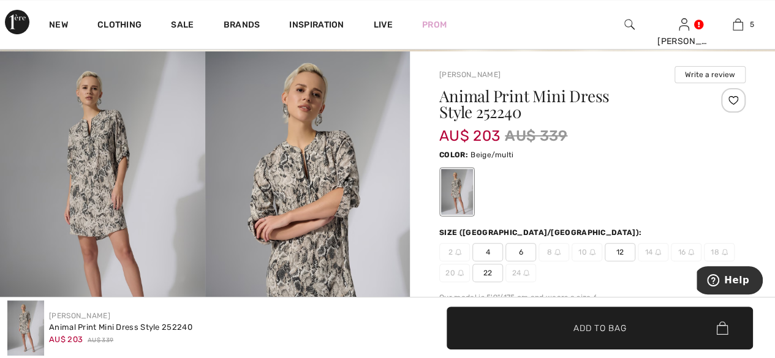
scroll to position [61, 0]
